Goal: Book appointment/travel/reservation

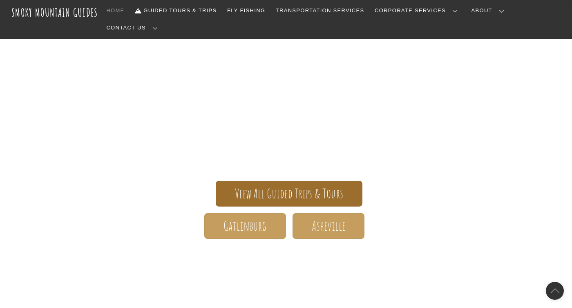
scroll to position [73, 0]
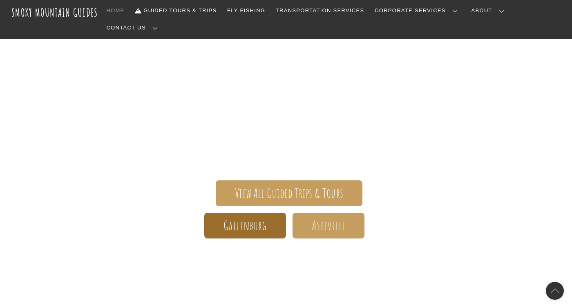
click at [246, 221] on span "Gatlinburg" at bounding box center [245, 225] width 43 height 9
click at [247, 221] on span "Gatlinburg" at bounding box center [245, 225] width 43 height 9
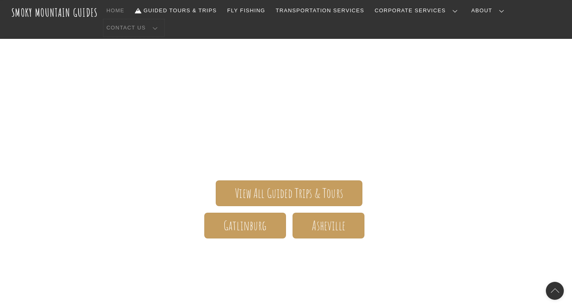
click at [164, 19] on link "Contact Us" at bounding box center [133, 27] width 61 height 17
click at [0, 0] on link "Reservations, Forms, Trip Packets" at bounding box center [0, 0] width 0 height 0
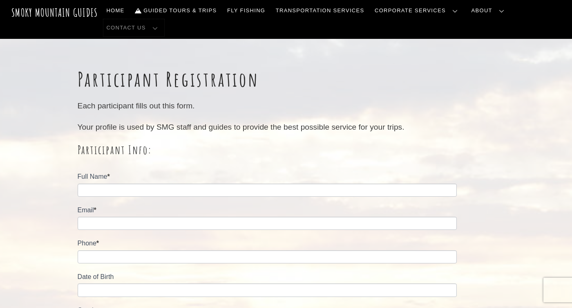
click at [164, 19] on link "Contact Us" at bounding box center [133, 27] width 61 height 17
click at [0, 0] on link "Contact Us" at bounding box center [0, 0] width 0 height 0
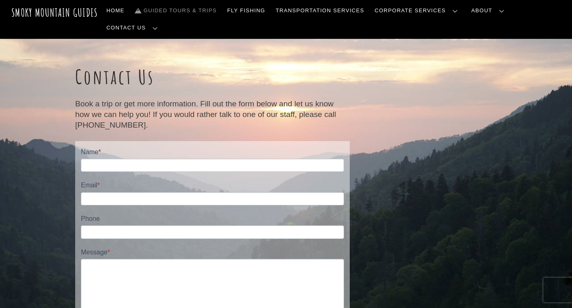
click at [209, 13] on link "Guided Tours & Trips" at bounding box center [176, 10] width 88 height 17
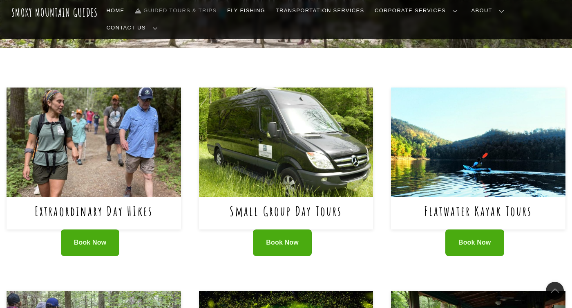
scroll to position [318, 0]
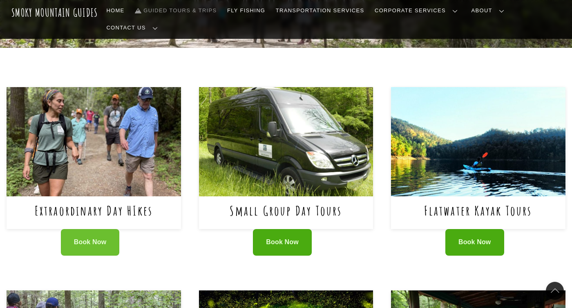
click at [98, 238] on span "Book Now" at bounding box center [90, 242] width 33 height 9
click at [101, 238] on span "Book Now" at bounding box center [90, 242] width 33 height 9
click at [83, 143] on img at bounding box center [94, 141] width 175 height 109
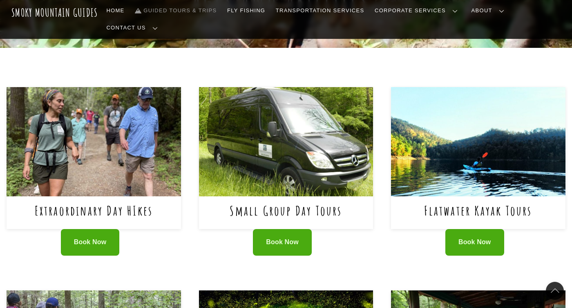
click at [107, 138] on img at bounding box center [94, 141] width 175 height 109
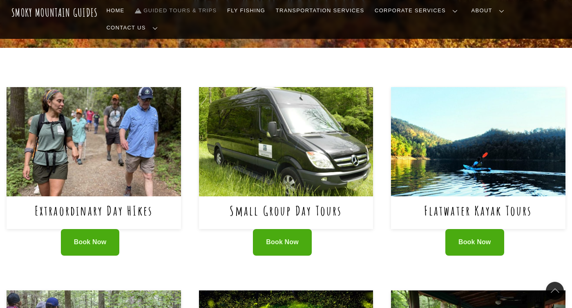
click at [80, 135] on img at bounding box center [94, 141] width 175 height 109
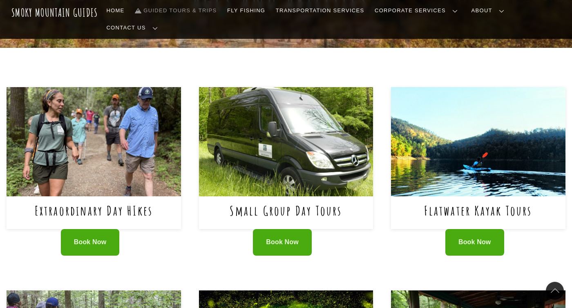
click at [103, 87] on img at bounding box center [94, 141] width 175 height 109
